Goal: Navigation & Orientation: Find specific page/section

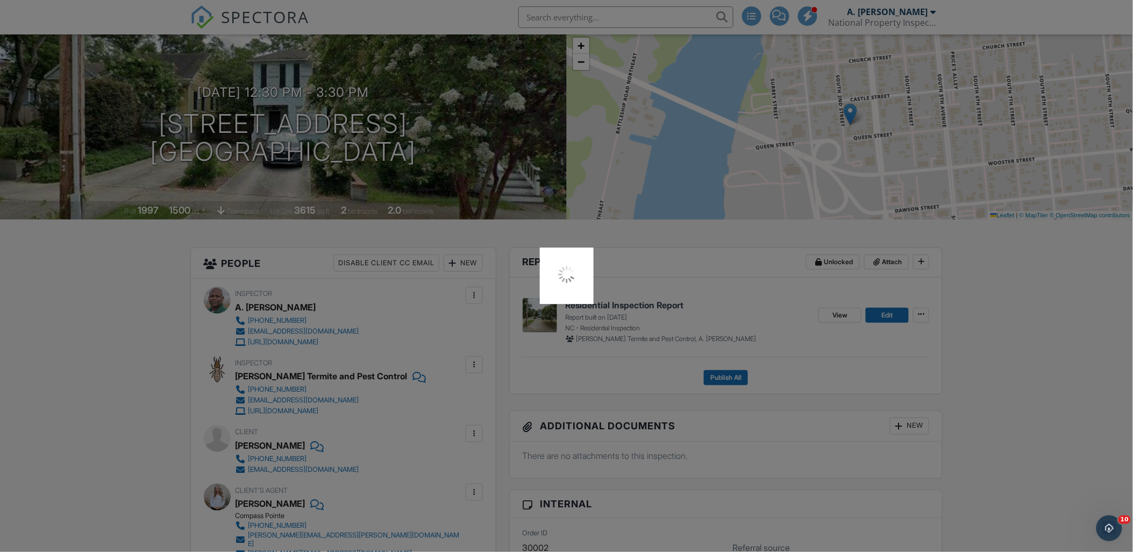
scroll to position [239, 0]
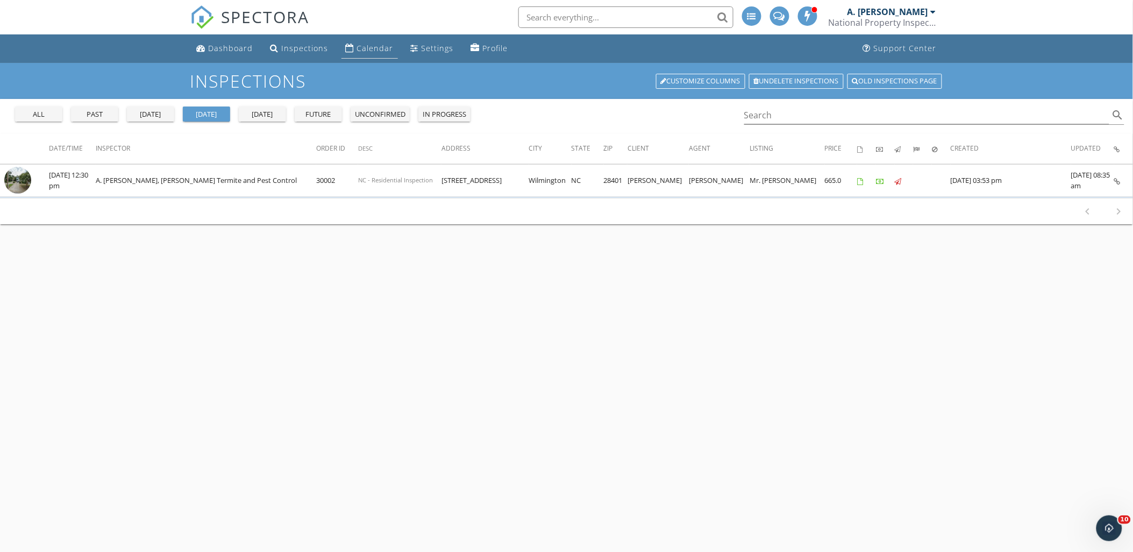
click at [369, 43] on div "Calendar" at bounding box center [375, 48] width 37 height 10
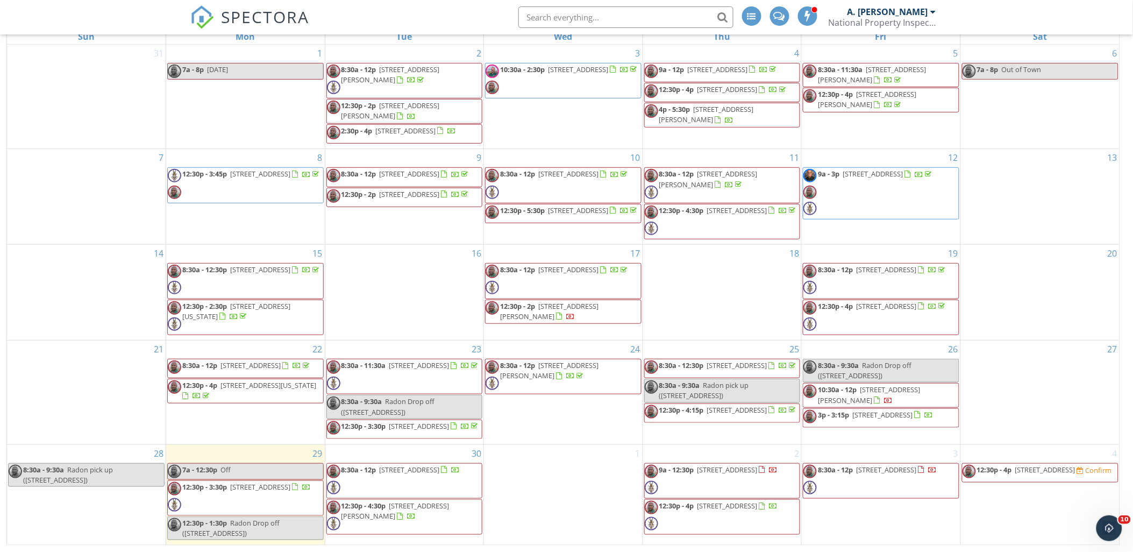
click at [1040, 474] on span "612 S Topsail Dr, Surf City 28445" at bounding box center [1045, 470] width 60 height 10
click at [1038, 119] on div "6 7a - 8p Out of Town" at bounding box center [1040, 97] width 159 height 104
